Goal: Information Seeking & Learning: Learn about a topic

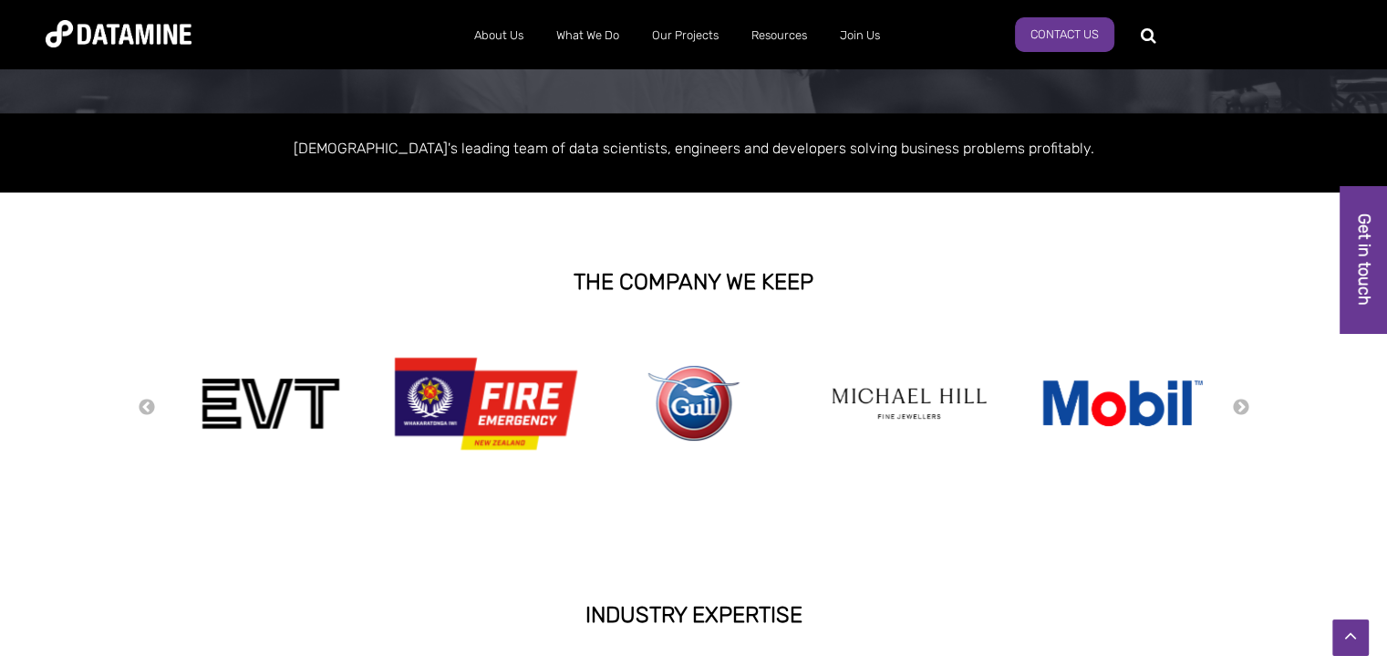
scroll to position [219, 0]
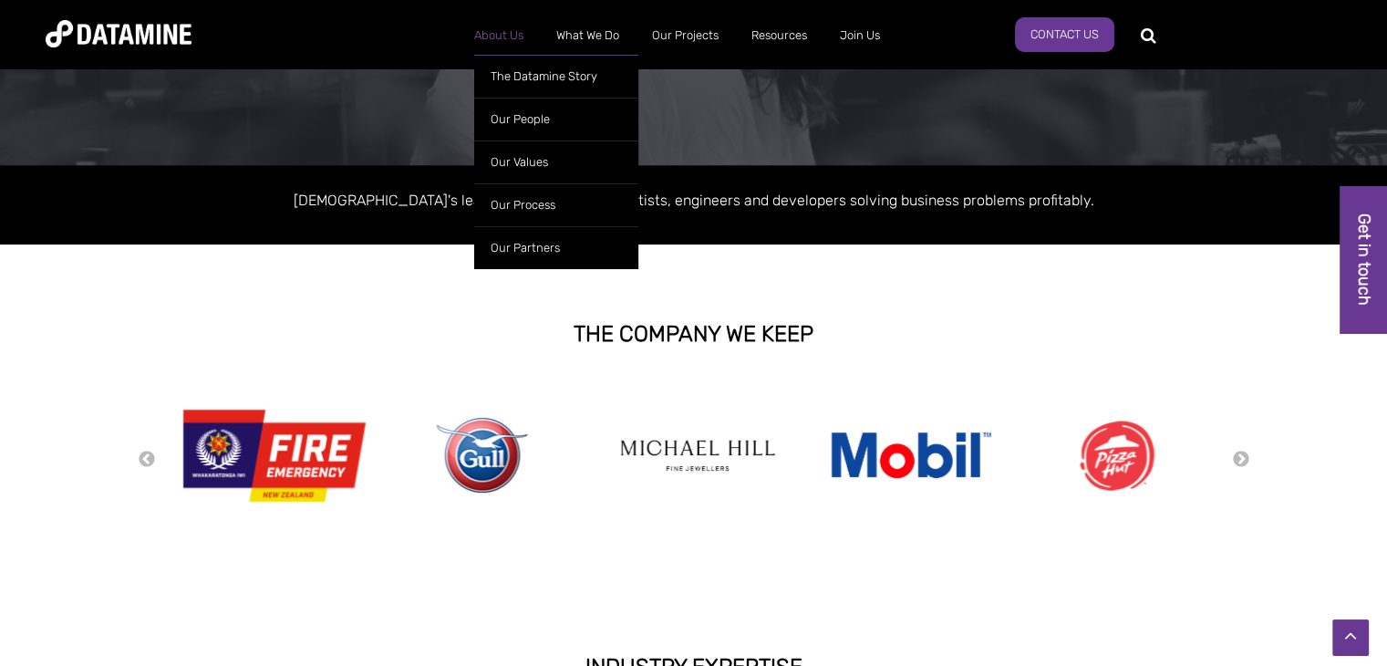
click at [506, 42] on link "About Us" at bounding box center [499, 35] width 82 height 47
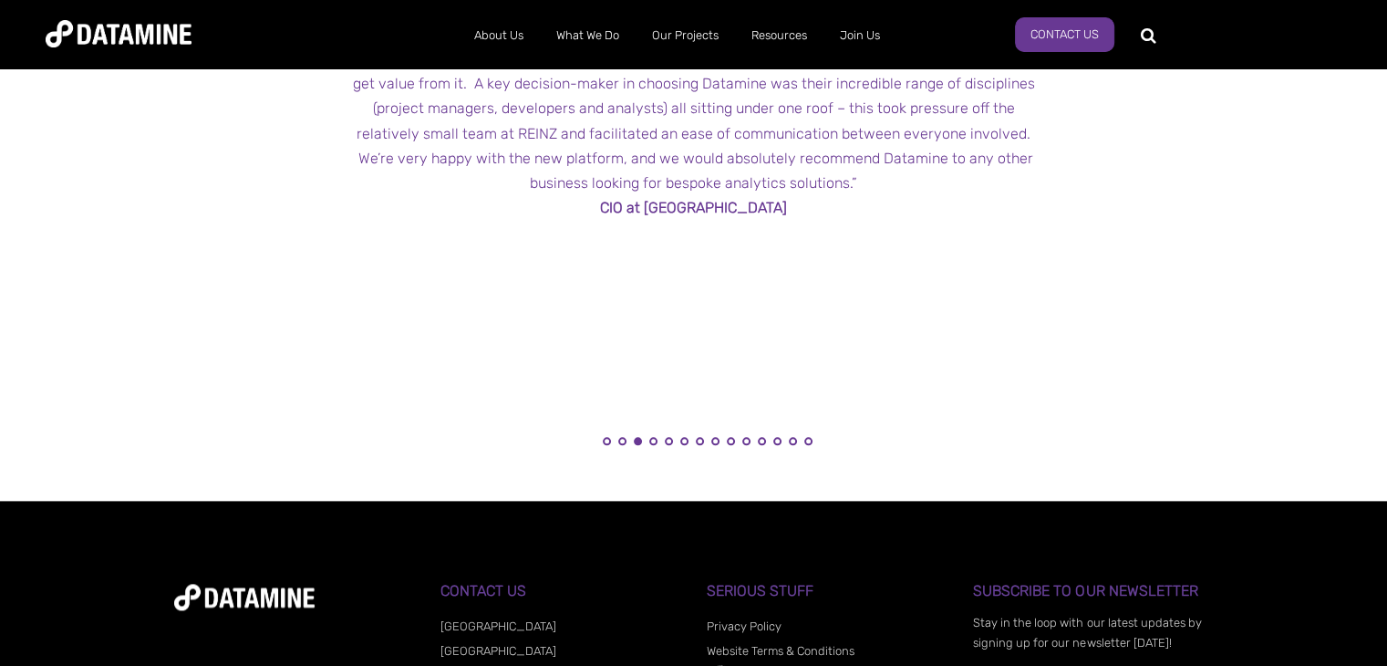
scroll to position [2188, 0]
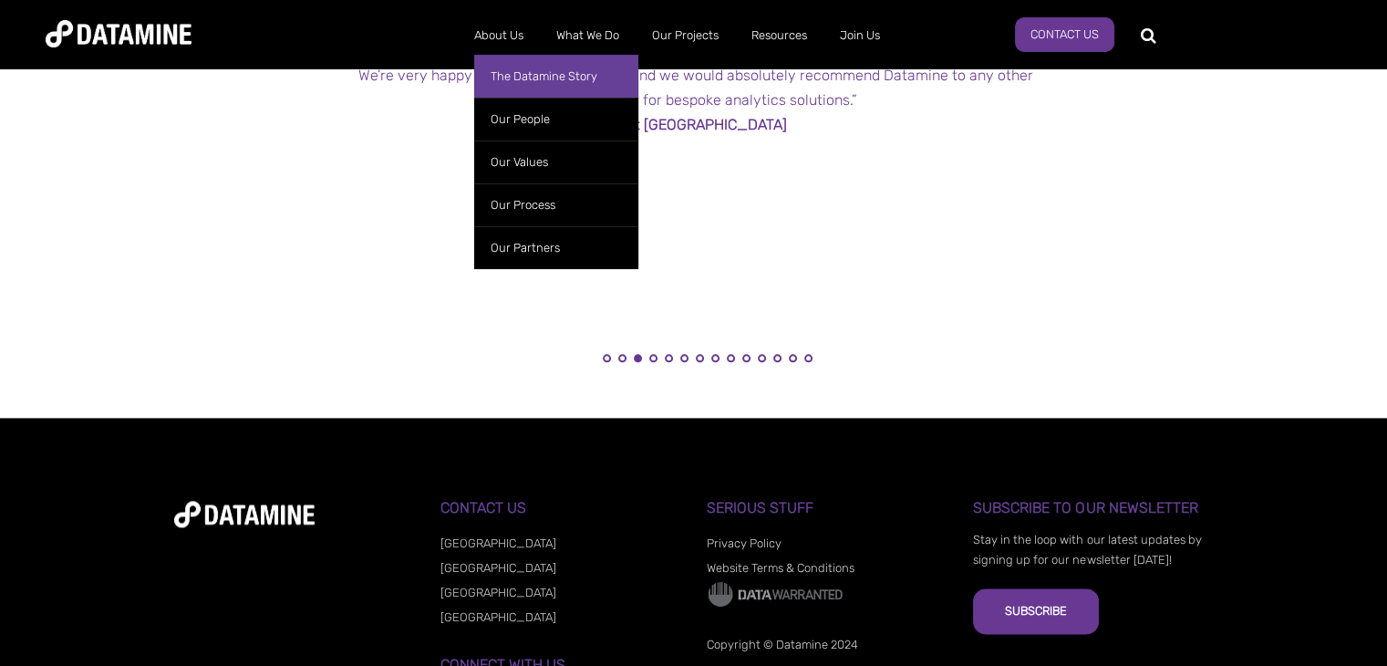
click at [514, 82] on link "The Datamine Story" at bounding box center [556, 76] width 164 height 43
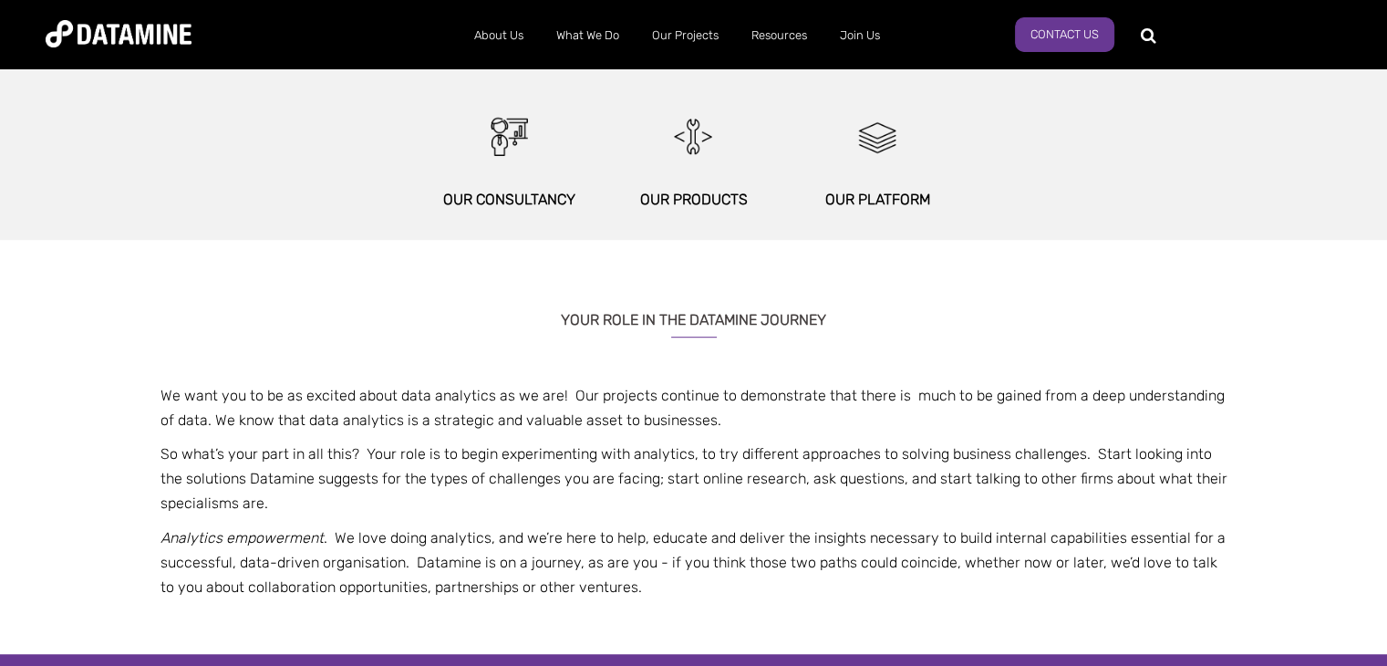
scroll to position [1003, 0]
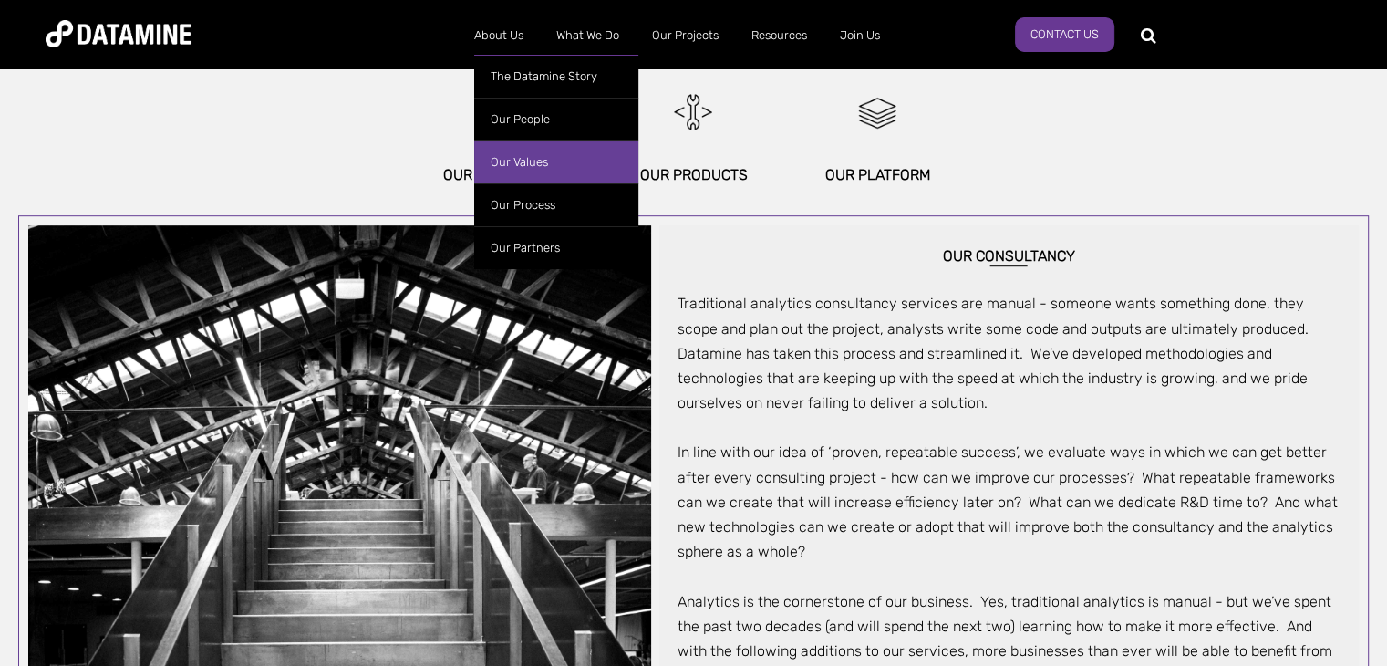
click at [515, 160] on link "Our Values" at bounding box center [556, 161] width 164 height 43
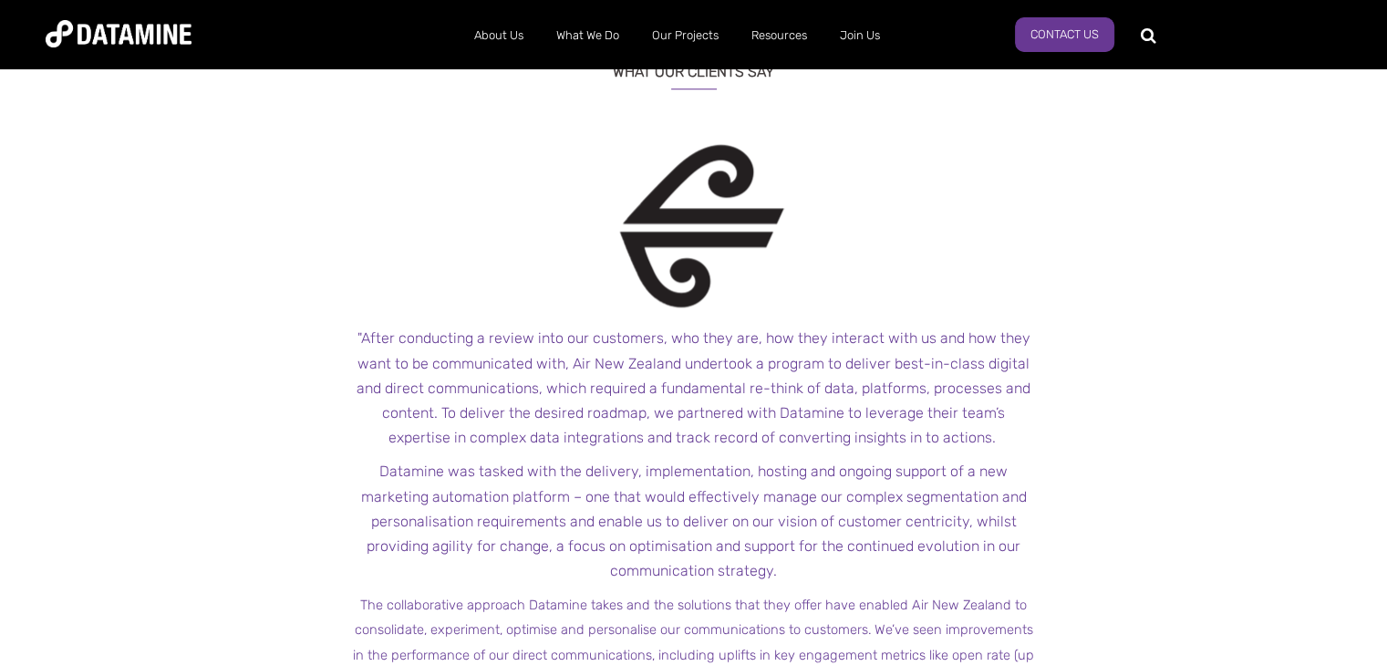
scroll to position [1550, 0]
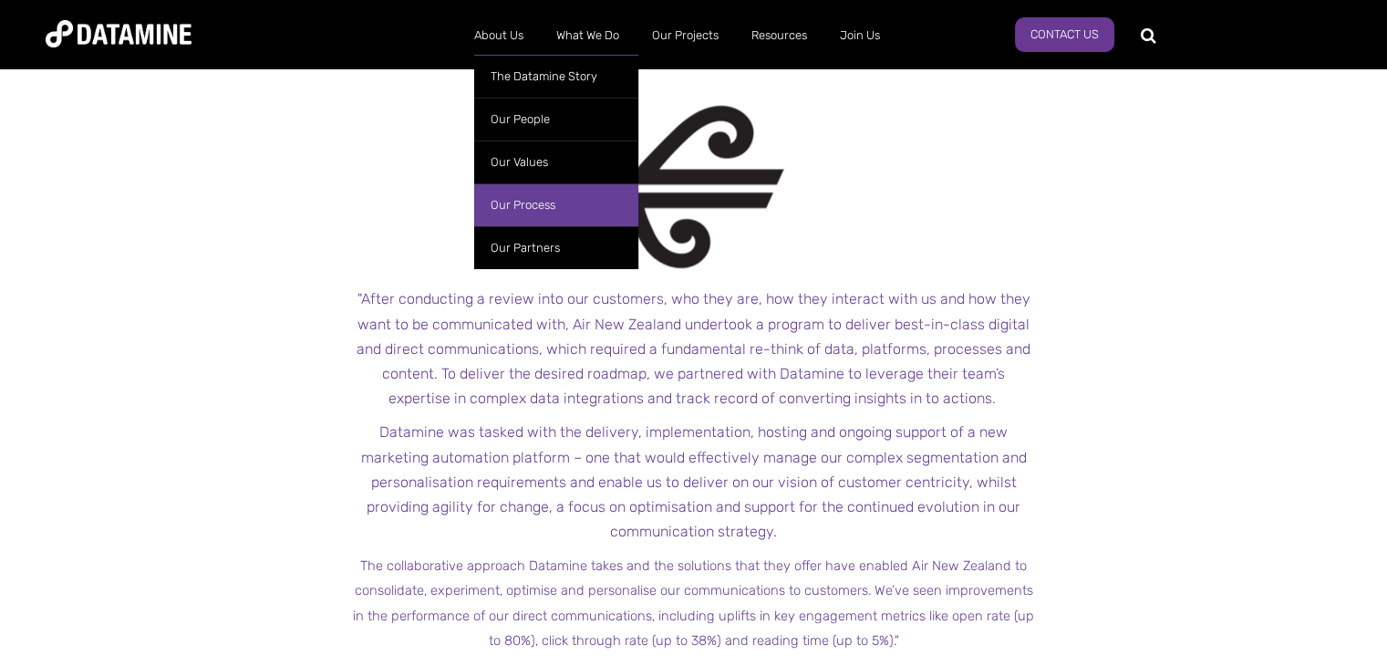
click at [507, 210] on link "Our Process" at bounding box center [556, 204] width 164 height 43
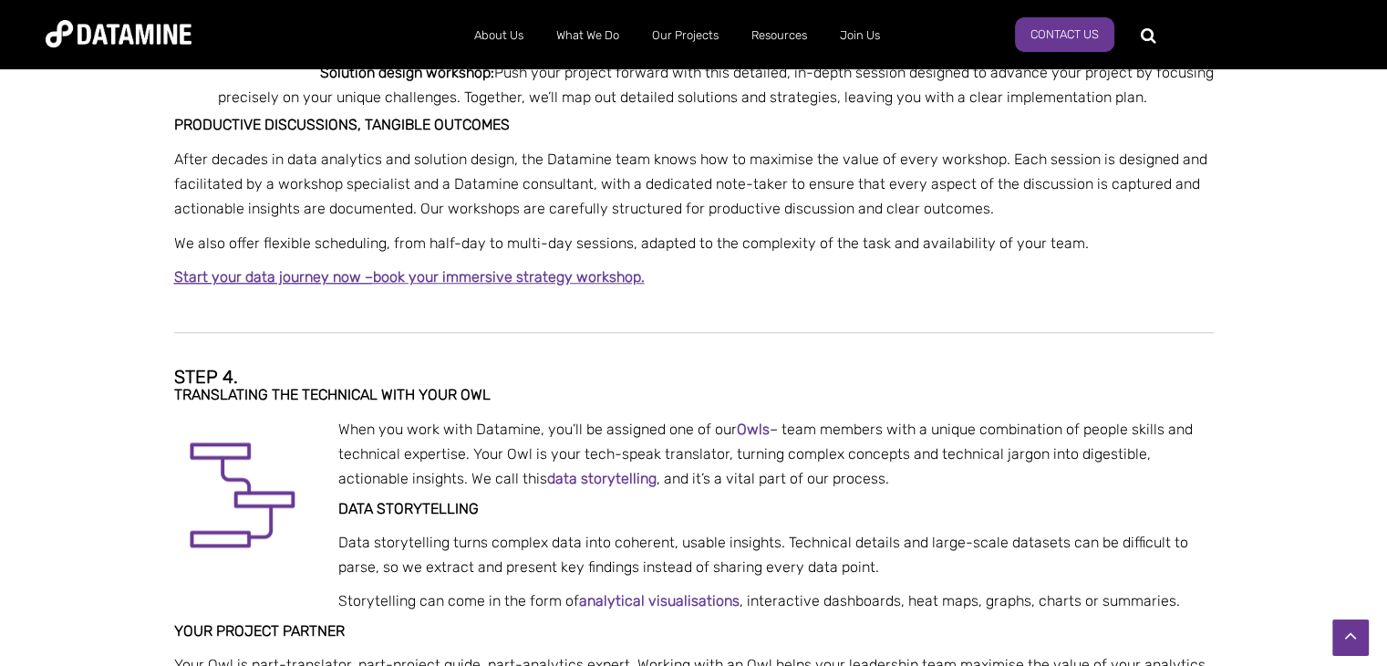
scroll to position [1103, 0]
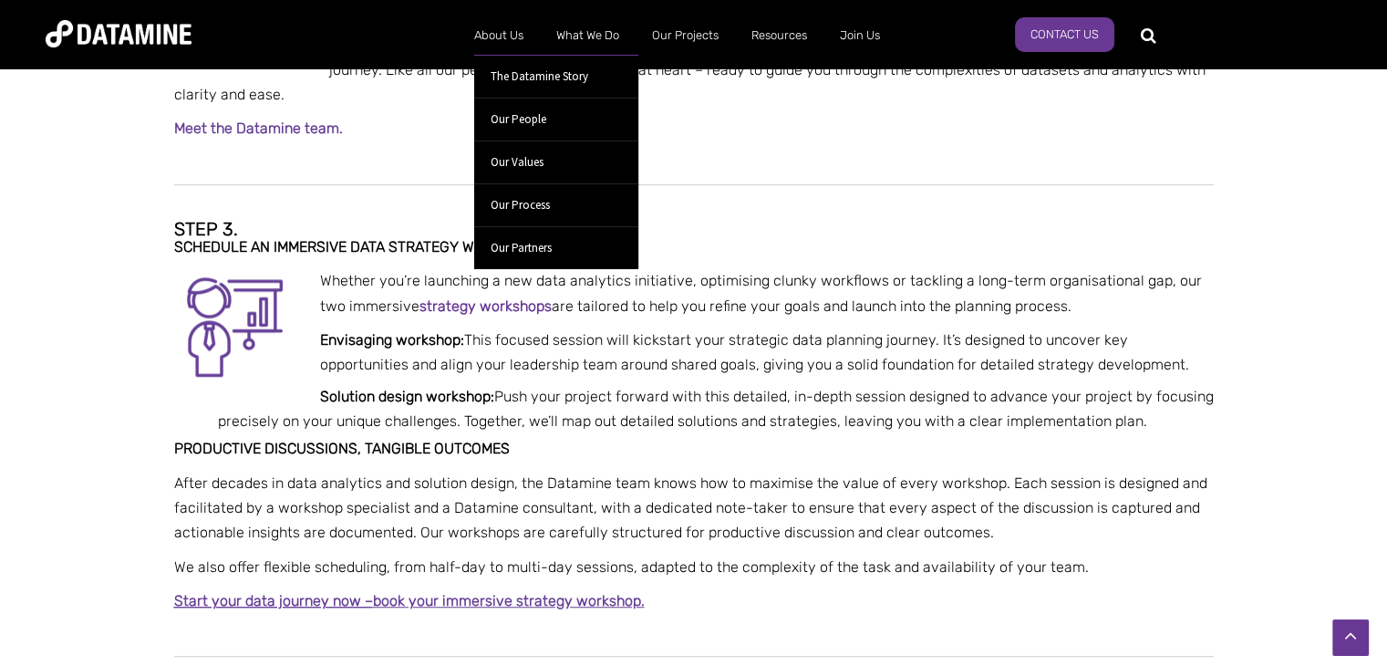
click at [506, 47] on ul "The Datamine Story Our People Our Values Our Process Our Partners" at bounding box center [556, 157] width 164 height 223
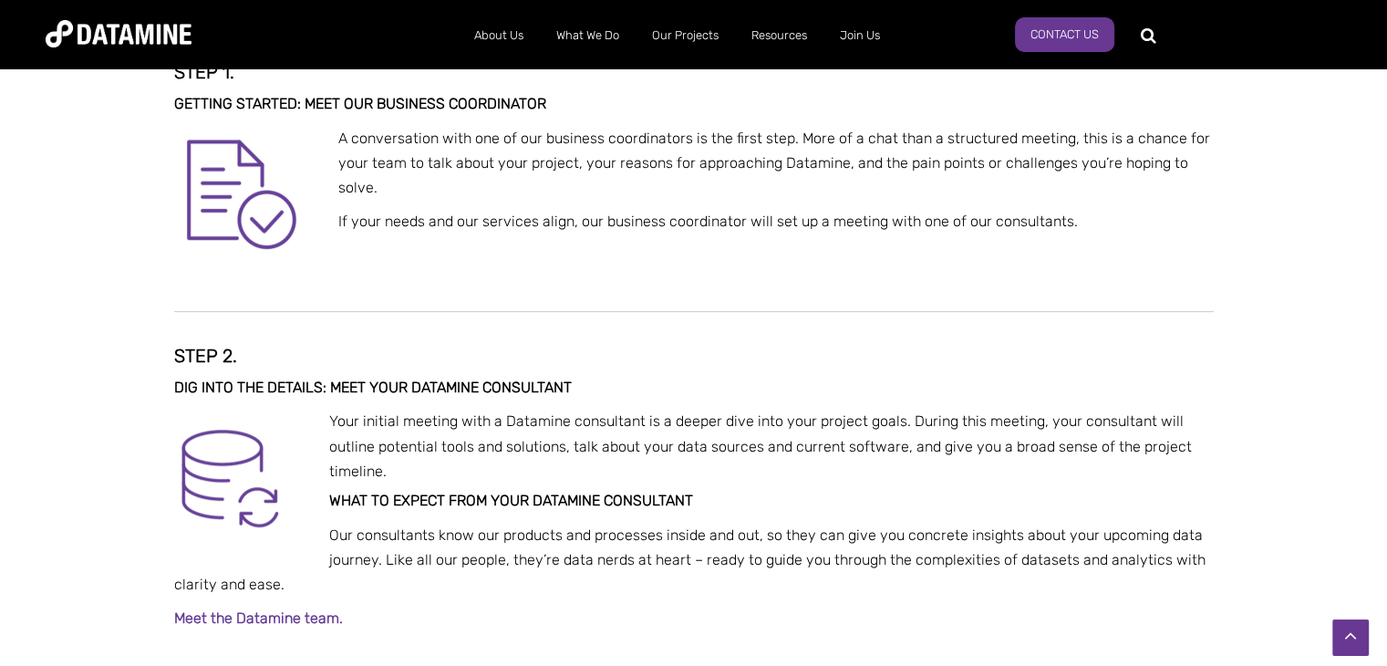
scroll to position [556, 0]
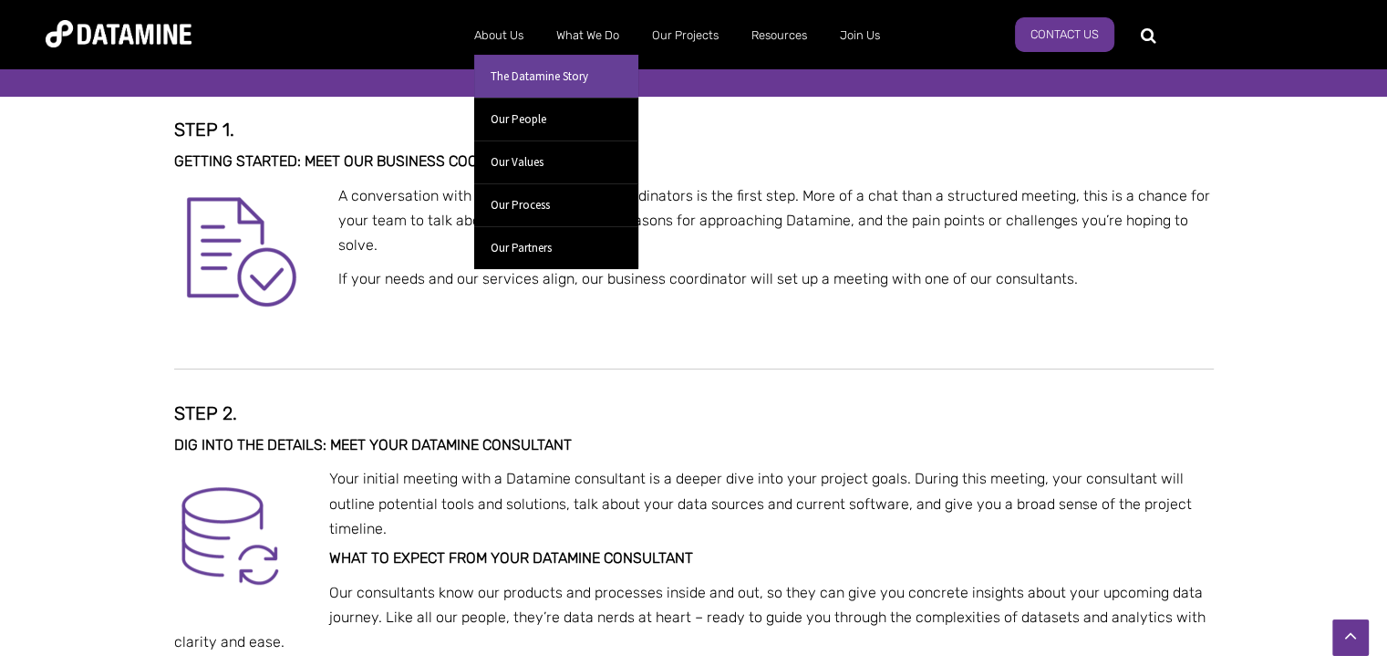
click at [509, 85] on link "The Datamine Story" at bounding box center [556, 76] width 164 height 43
